Goal: Task Accomplishment & Management: Manage account settings

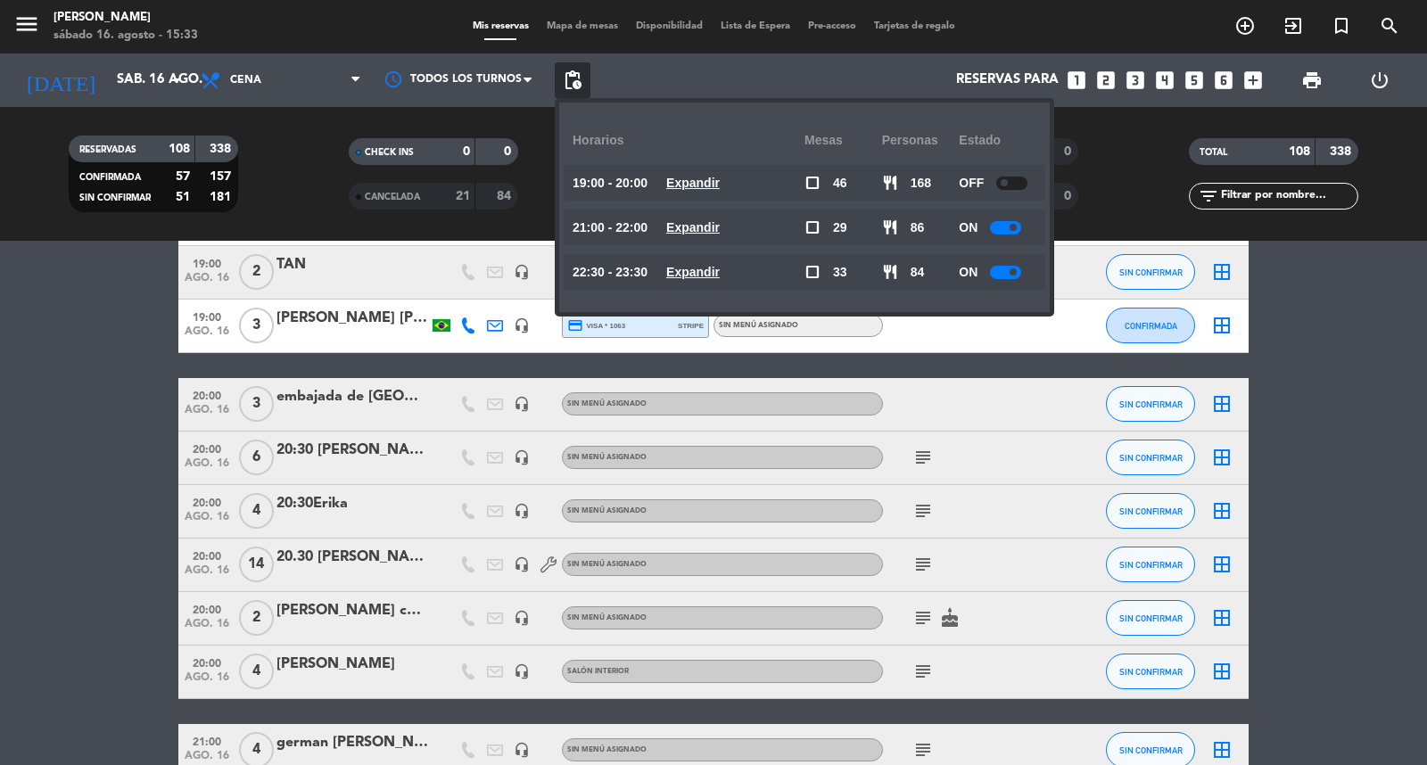
scroll to position [2378, 0]
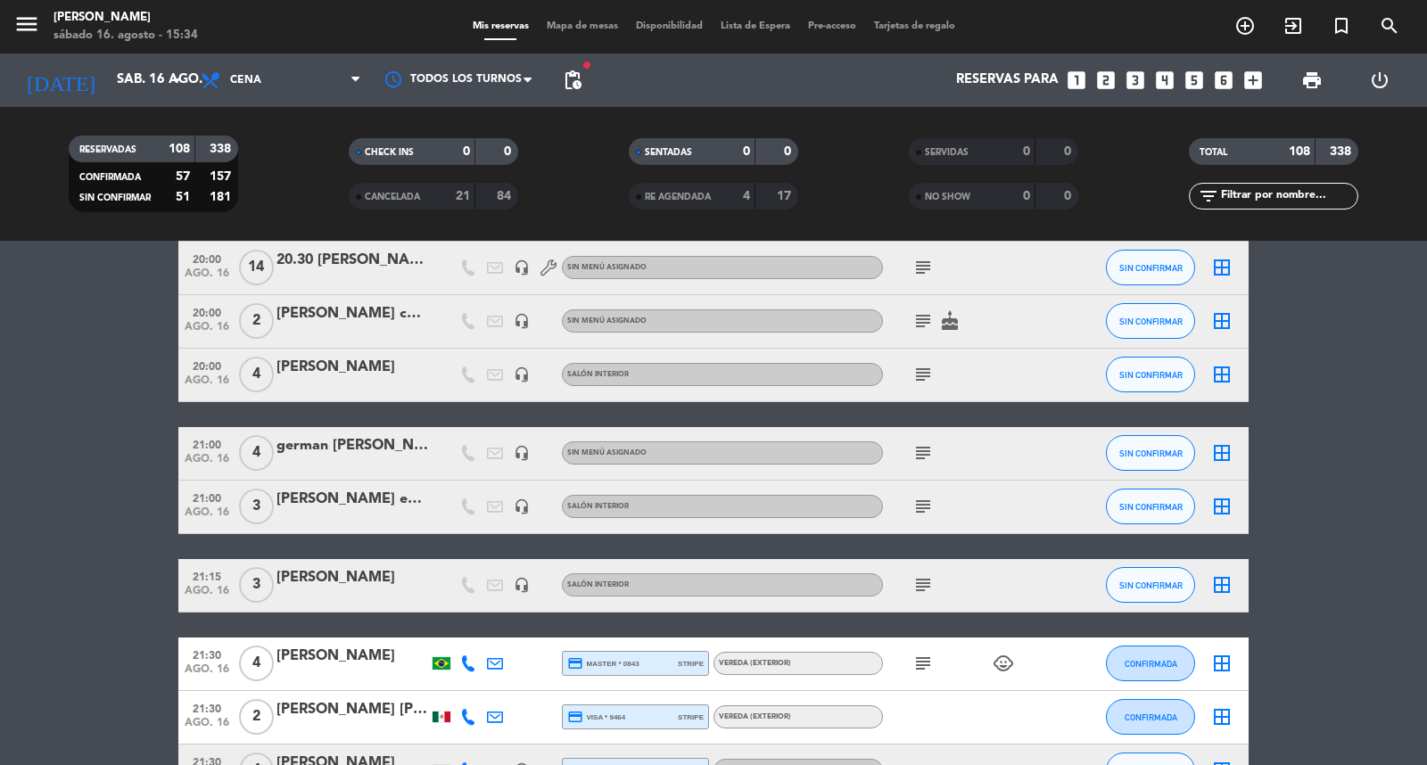
scroll to position [2576, 0]
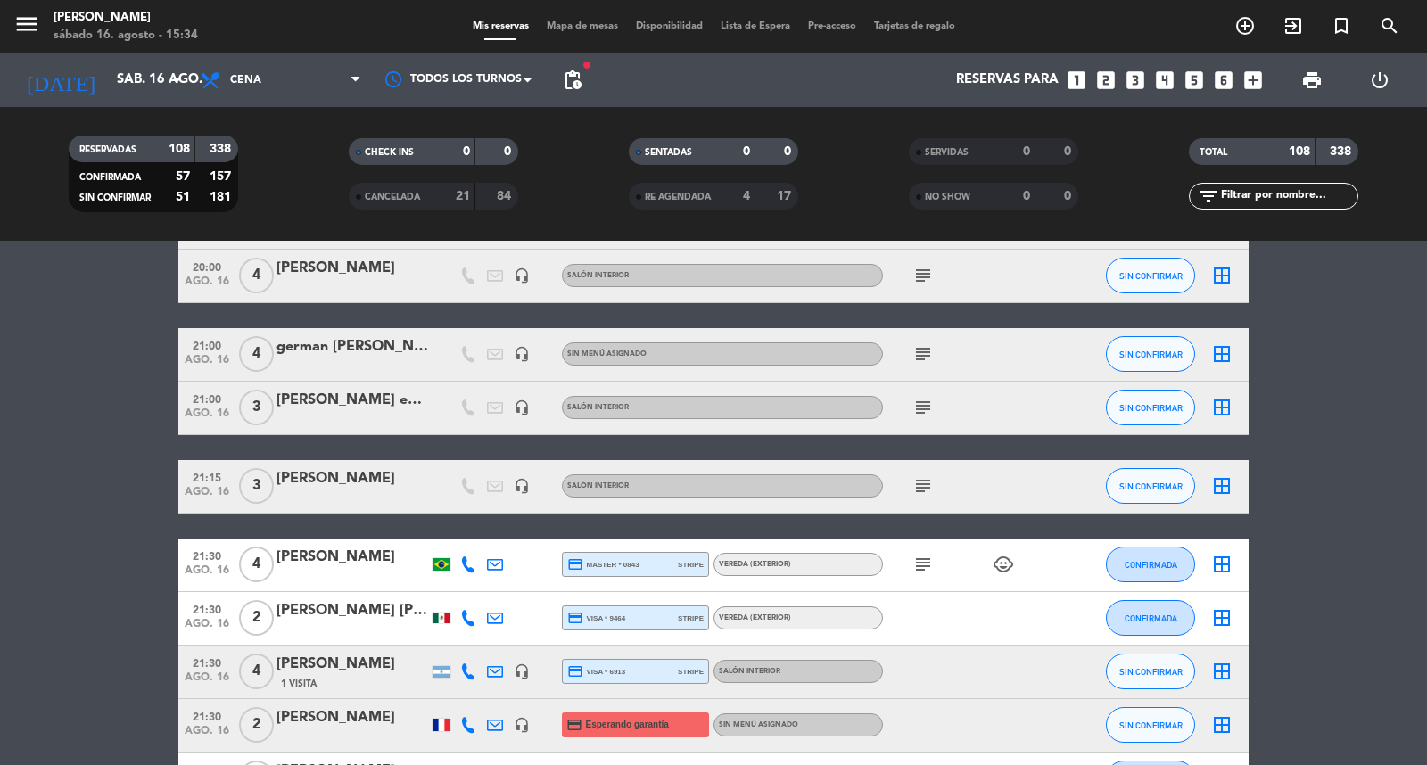
click at [1249, 192] on input "text" at bounding box center [1288, 196] width 138 height 20
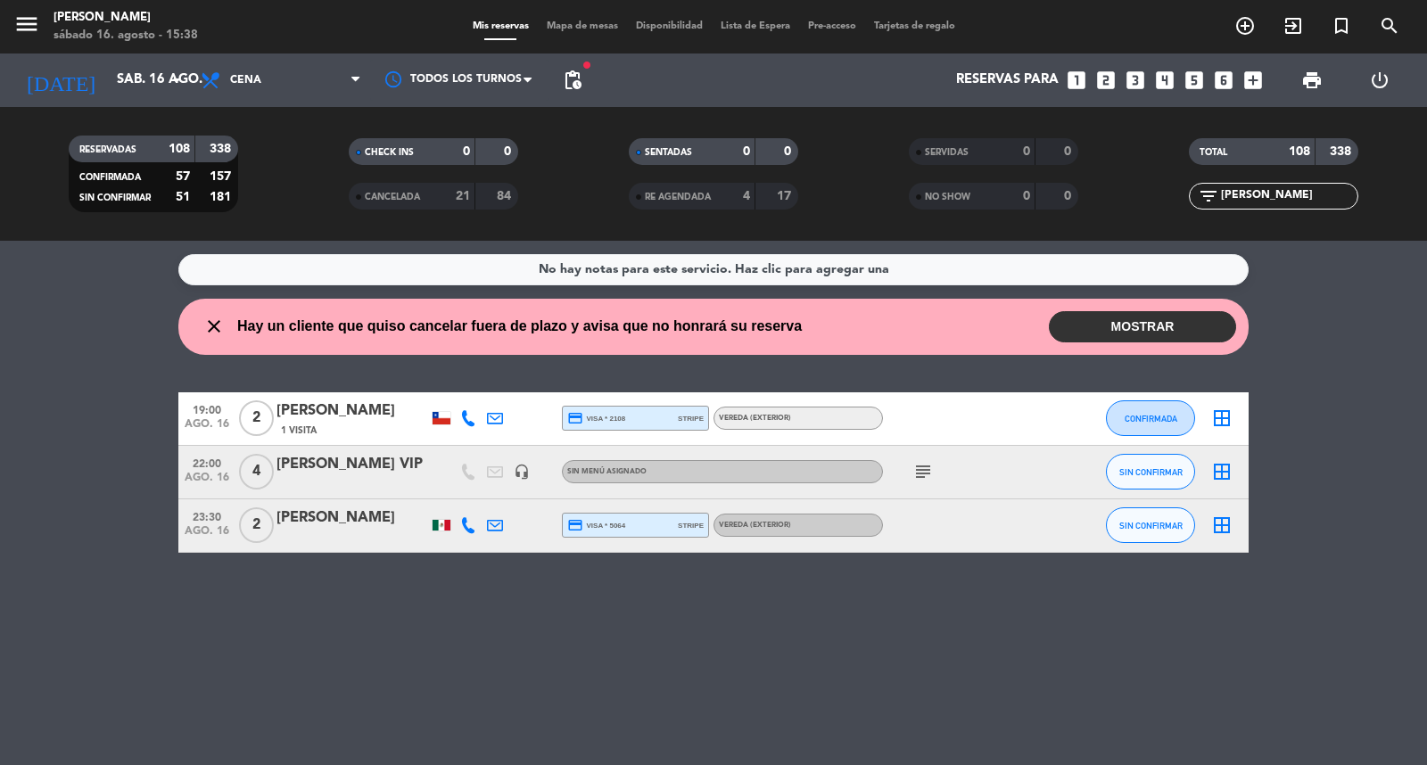
scroll to position [0, 0]
type input "[PERSON_NAME]"
click at [406, 530] on div "[PERSON_NAME]" at bounding box center [353, 518] width 152 height 23
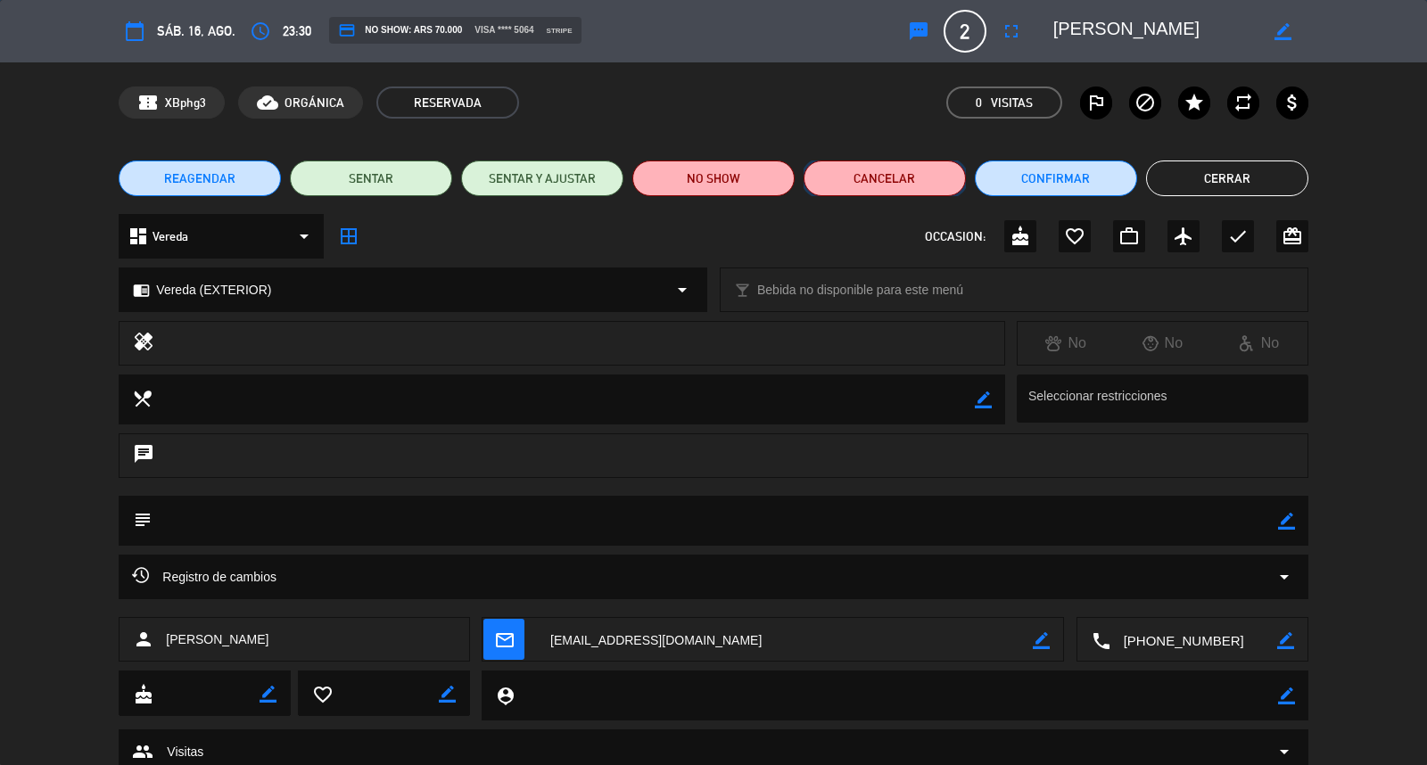
click at [887, 184] on button "Cancelar" at bounding box center [885, 179] width 162 height 36
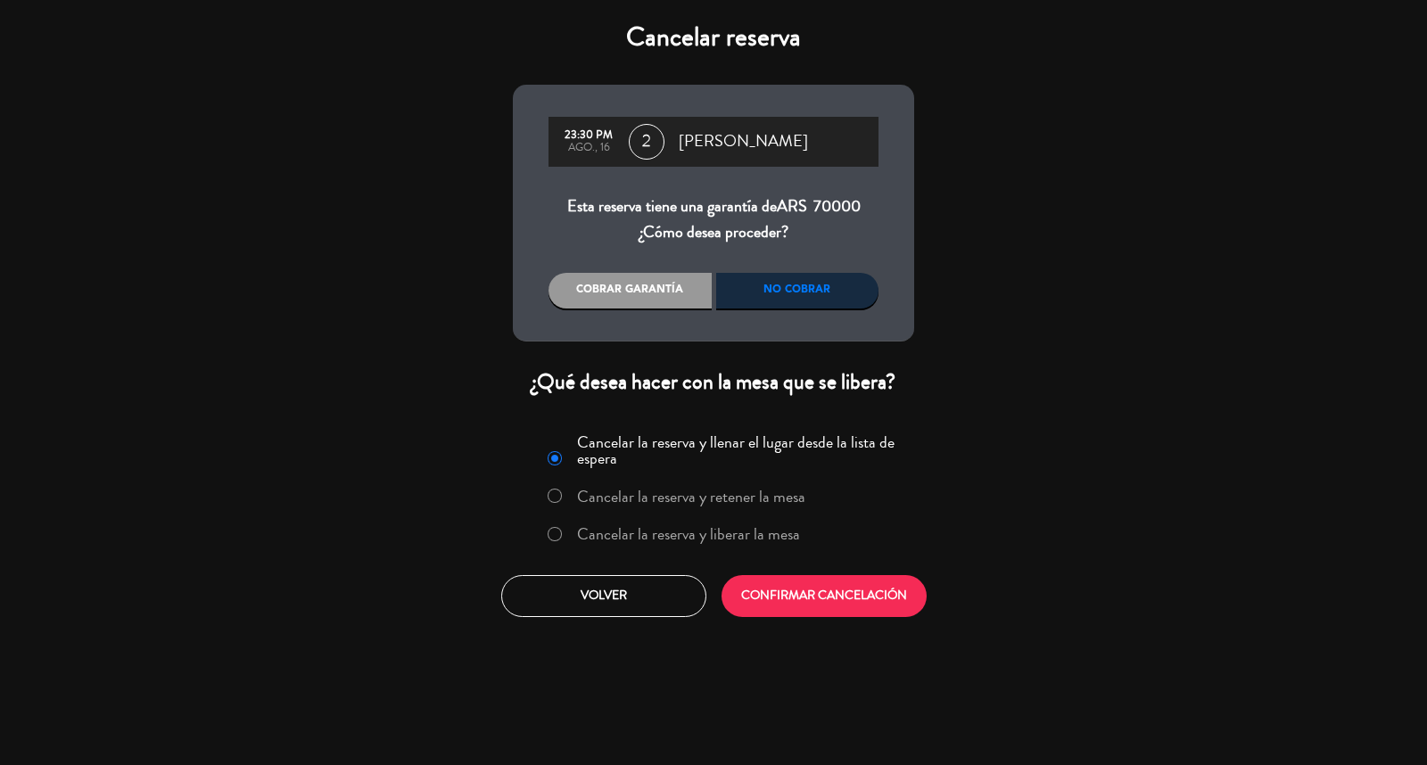
drag, startPoint x: 810, startPoint y: 319, endPoint x: 806, endPoint y: 301, distance: 19.1
click at [809, 315] on div "23:30 PM ago., 16 2 [PERSON_NAME] Esta reserva tiene una garantía de ARS 70000 …" at bounding box center [713, 213] width 401 height 257
click at [806, 297] on div "No cobrar" at bounding box center [797, 291] width 163 height 36
click at [804, 617] on button "CONFIRMAR CANCELACIÓN" at bounding box center [824, 596] width 205 height 42
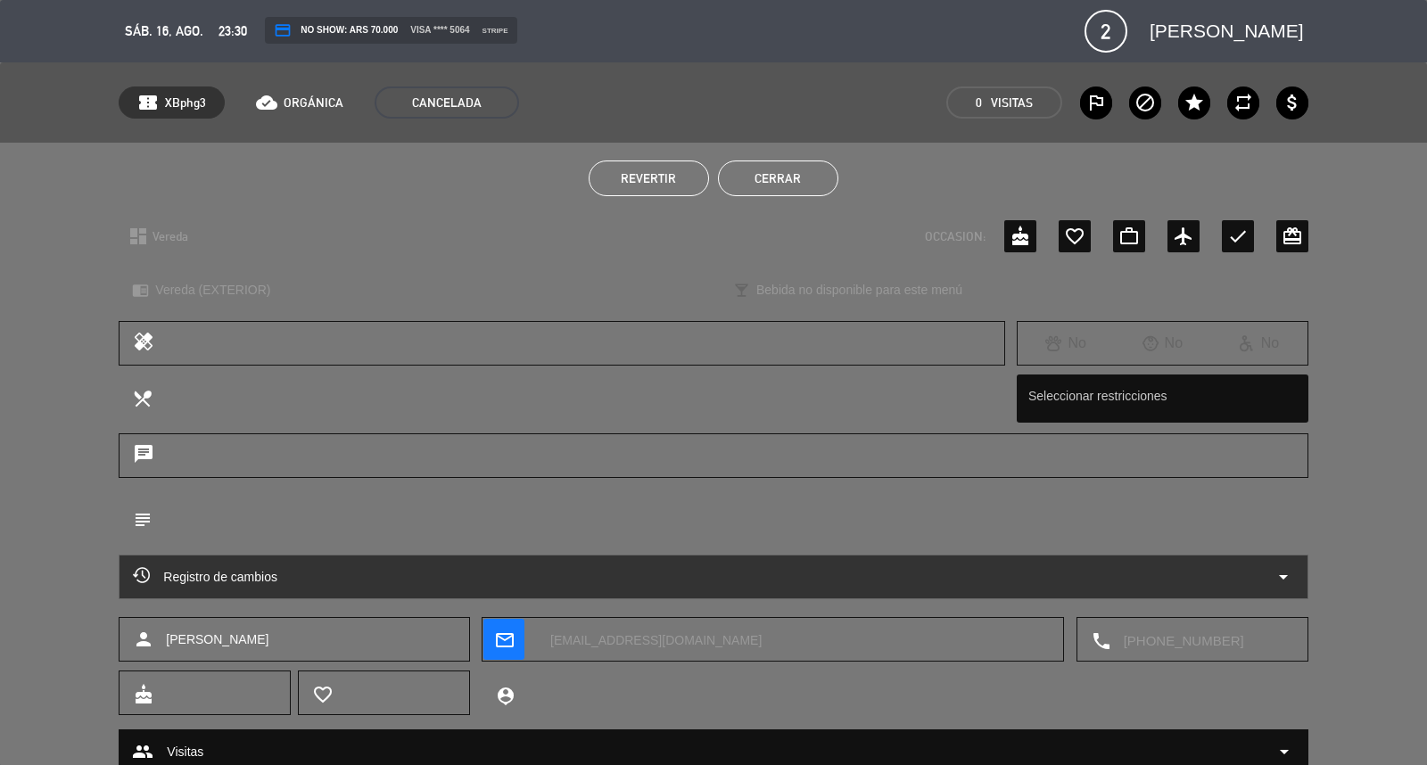
click at [826, 177] on button "Cerrar" at bounding box center [778, 179] width 120 height 36
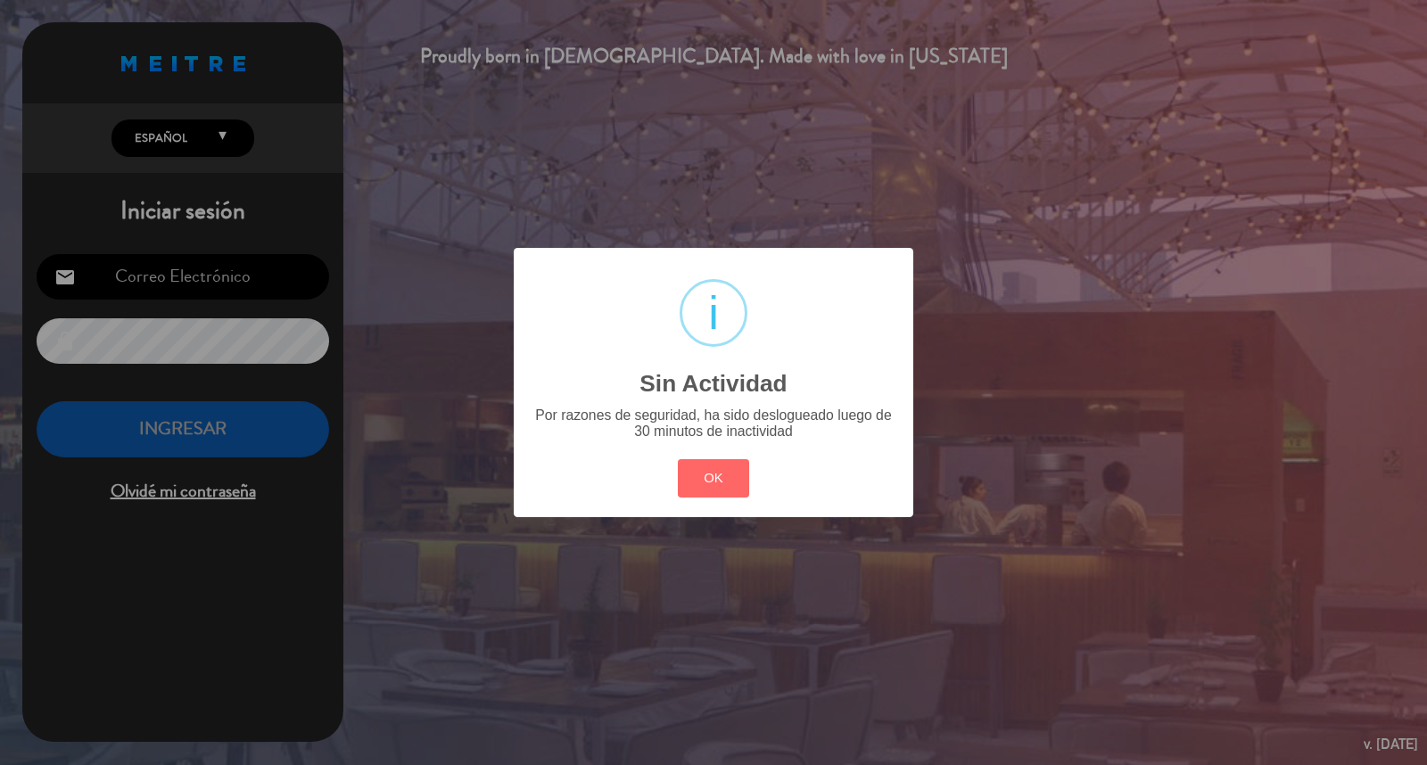
type input "[EMAIL_ADDRESS][DOMAIN_NAME]"
